Goal: Obtain resource: Obtain resource

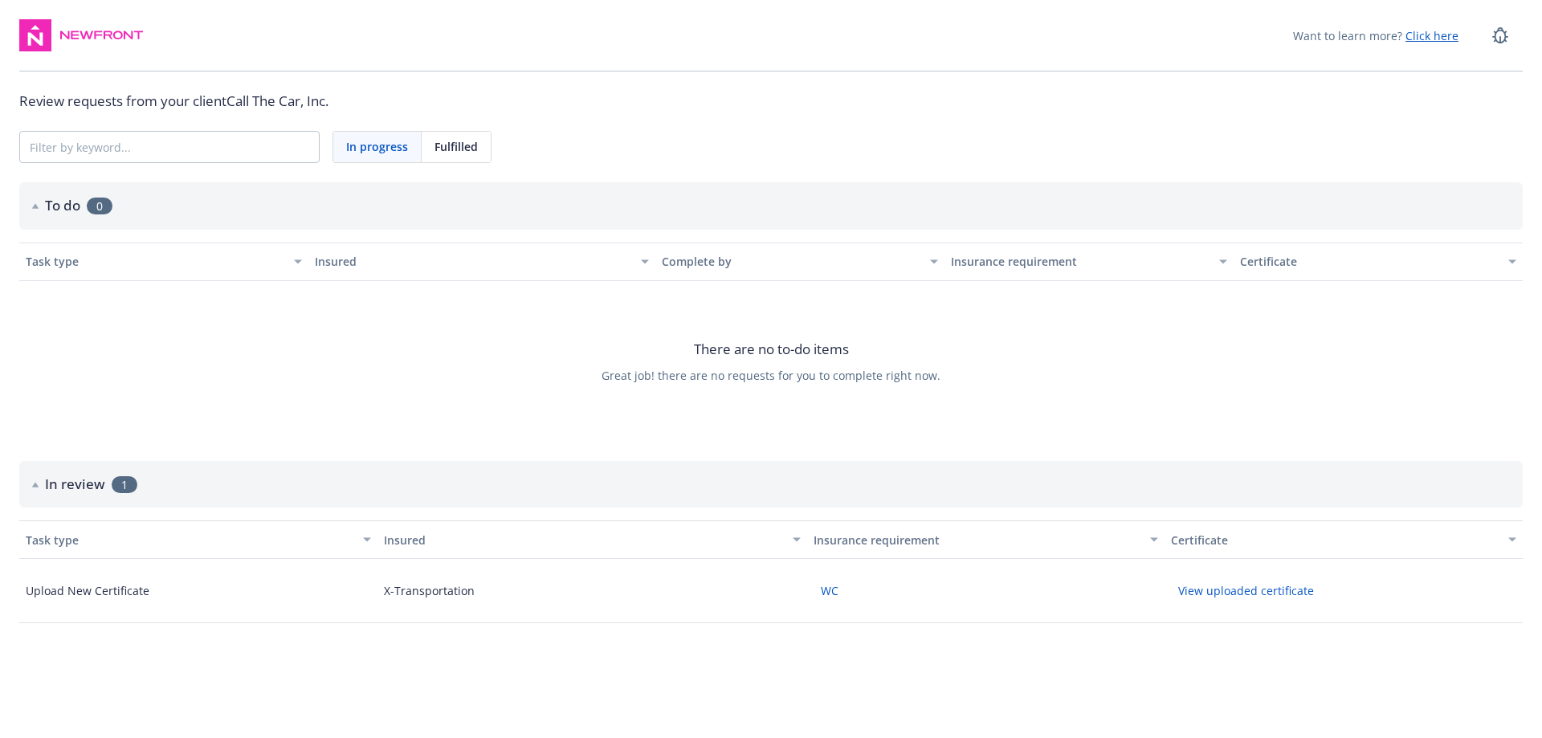
click at [1204, 598] on button "View uploaded certificate" at bounding box center [1246, 590] width 150 height 25
